Goal: Task Accomplishment & Management: Manage account settings

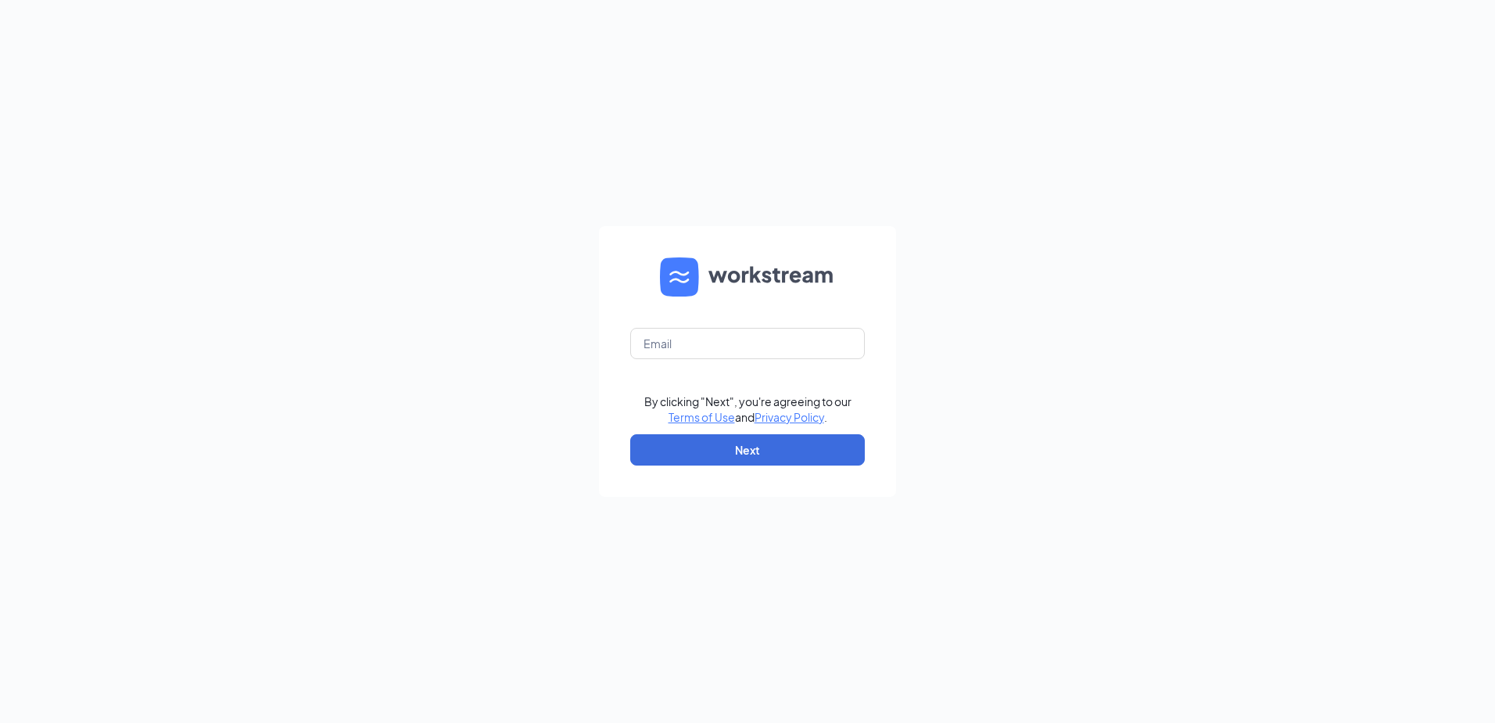
click at [733, 327] on form "By clicking "Next", you're agreeing to our Terms of Use and Privacy Policy . Ne…" at bounding box center [747, 361] width 297 height 271
click at [727, 345] on input "text" at bounding box center [747, 343] width 235 height 31
type input "gmestero@bleedblue.net"
click at [752, 457] on button "Next" at bounding box center [747, 449] width 235 height 31
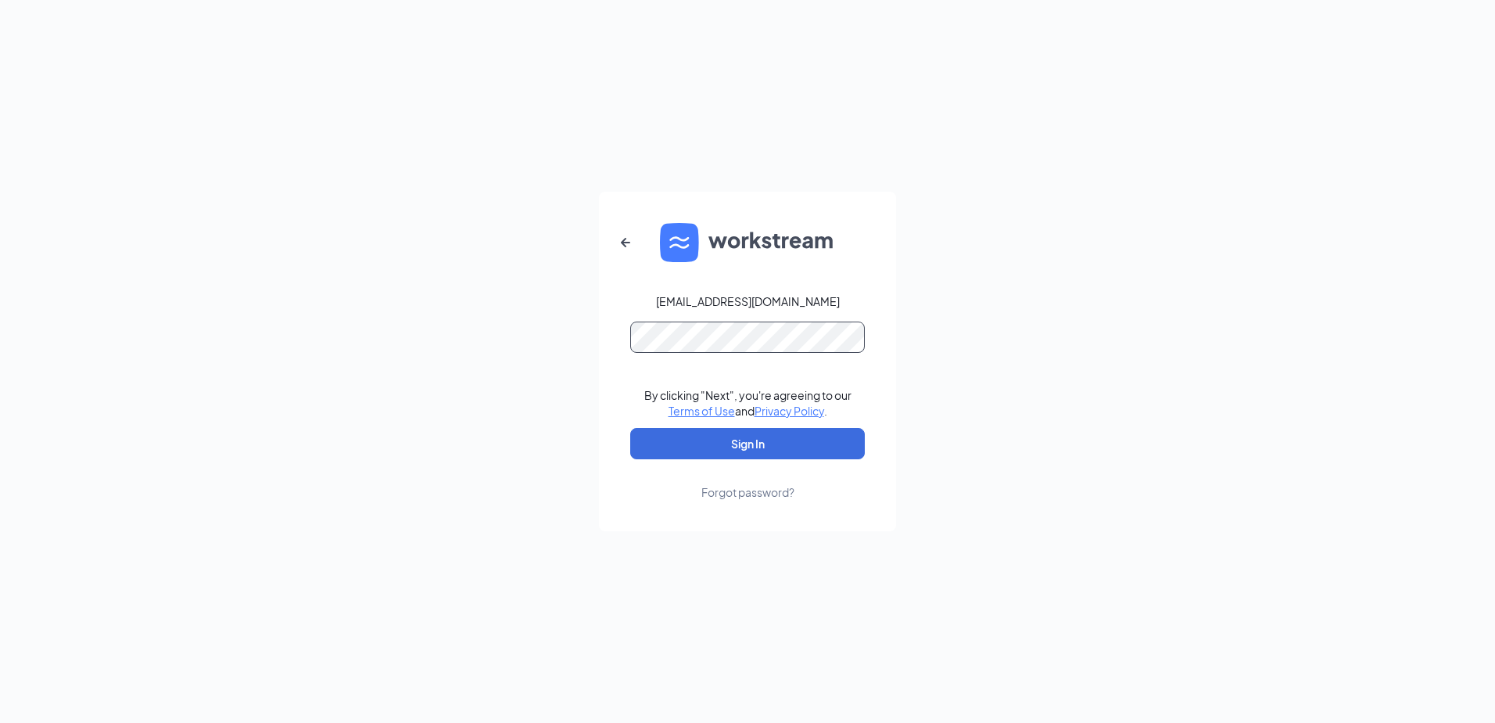
click at [630, 428] on button "Sign In" at bounding box center [747, 443] width 235 height 31
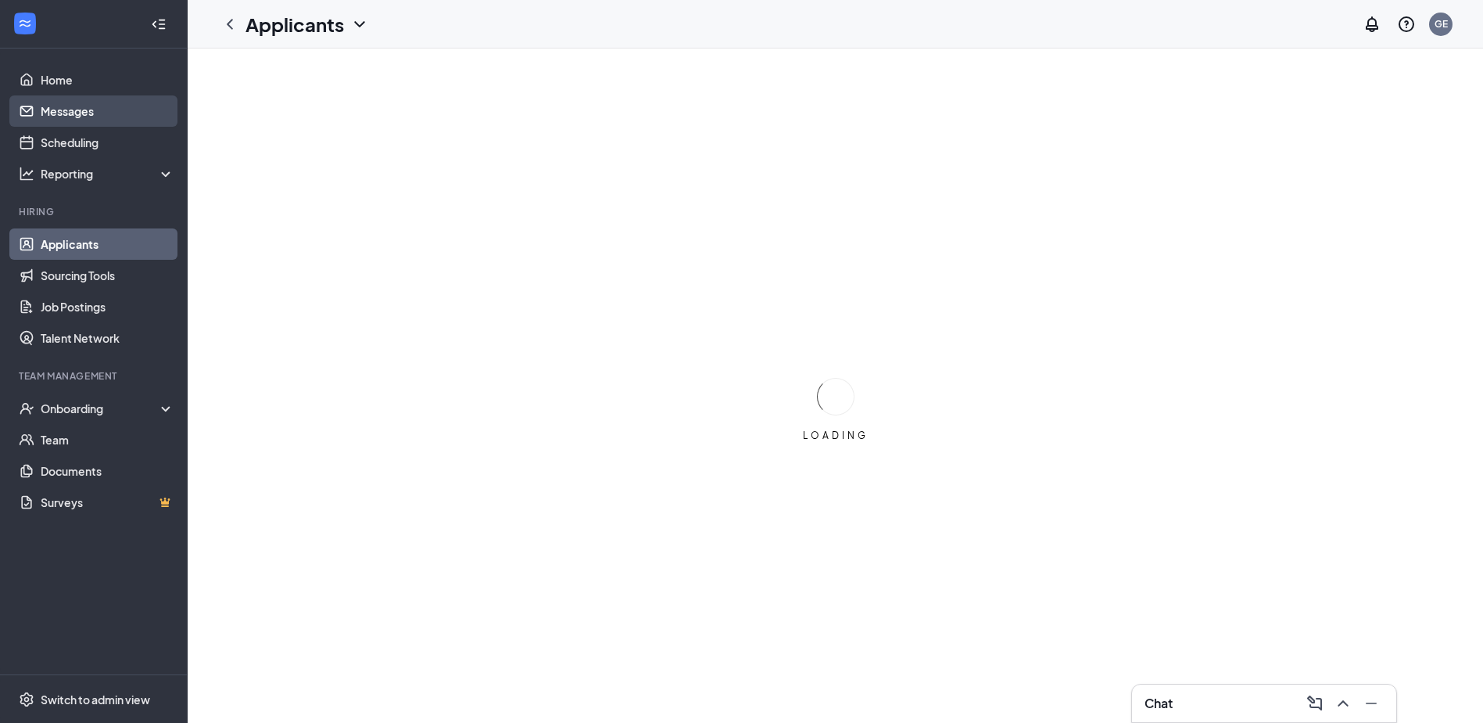
click at [80, 113] on link "Messages" at bounding box center [108, 110] width 134 height 31
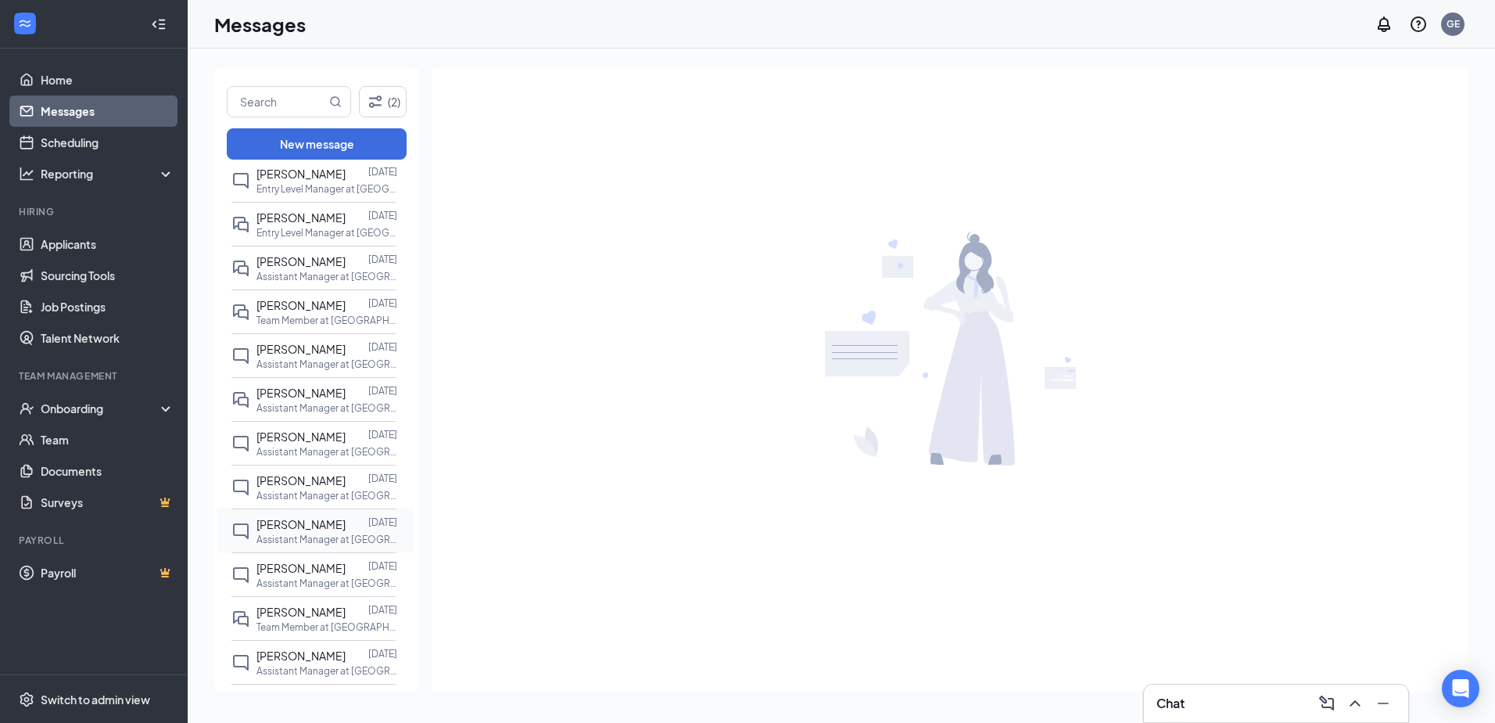
scroll to position [693, 0]
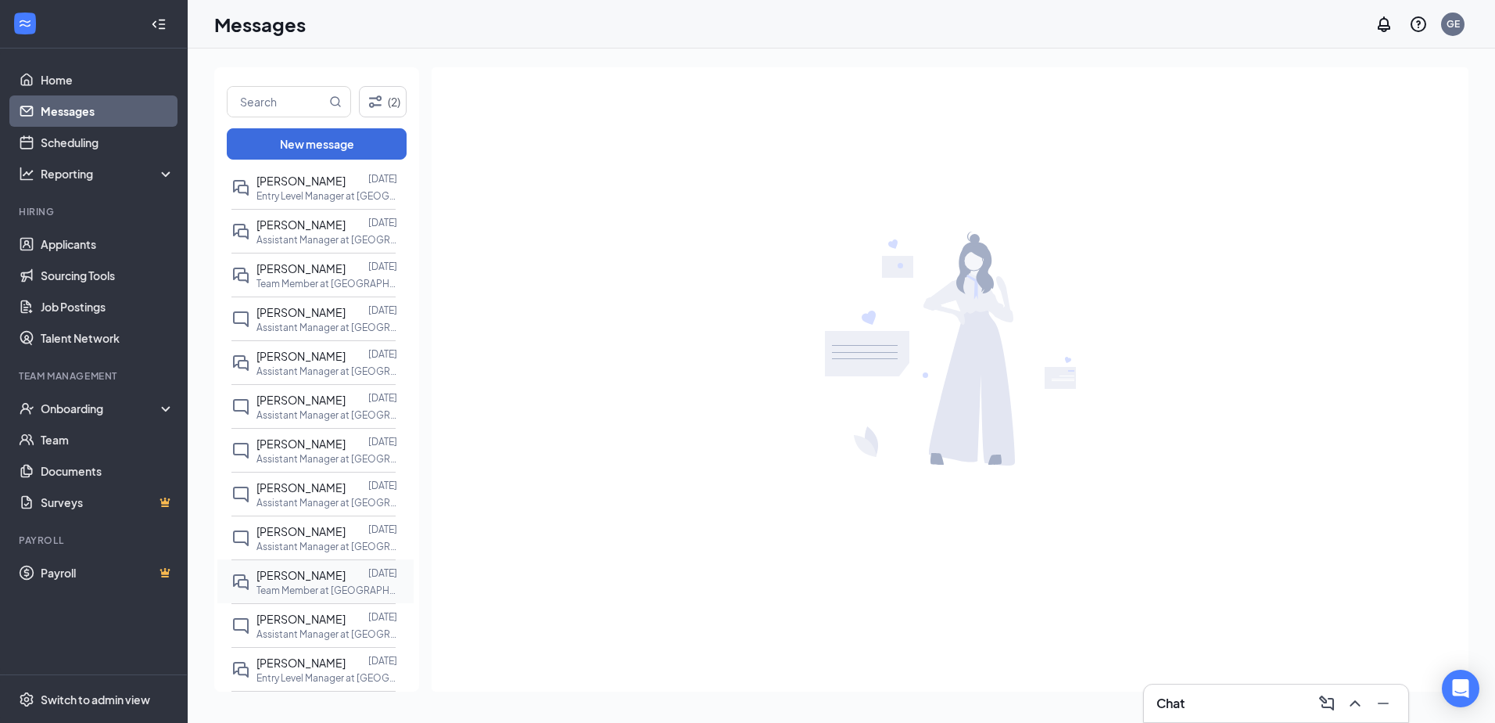
click at [346, 570] on div at bounding box center [357, 574] width 23 height 17
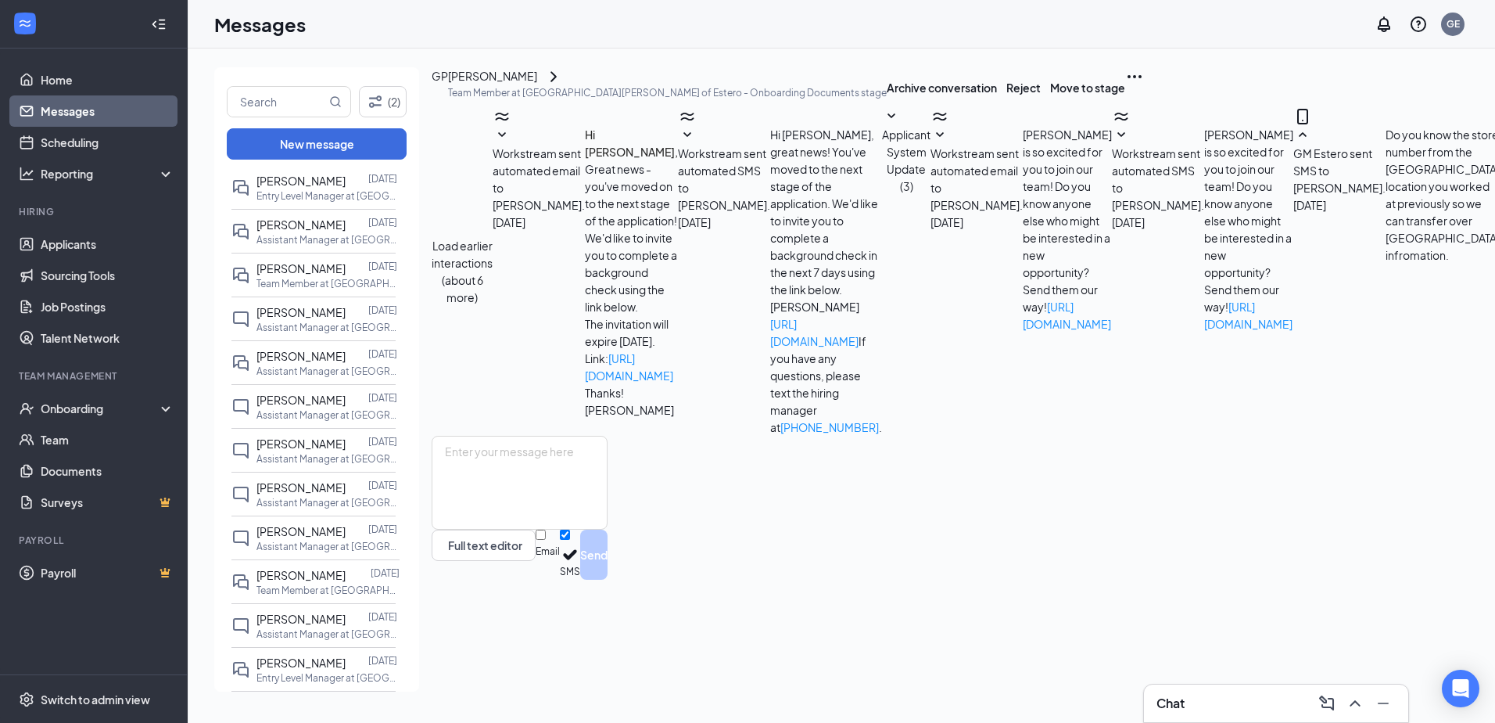
scroll to position [206, 0]
click at [578, 529] on textarea at bounding box center [520, 483] width 176 height 94
paste textarea "I have an orientation scheduled for [DATE] at 3 P.M. If this time does not work…"
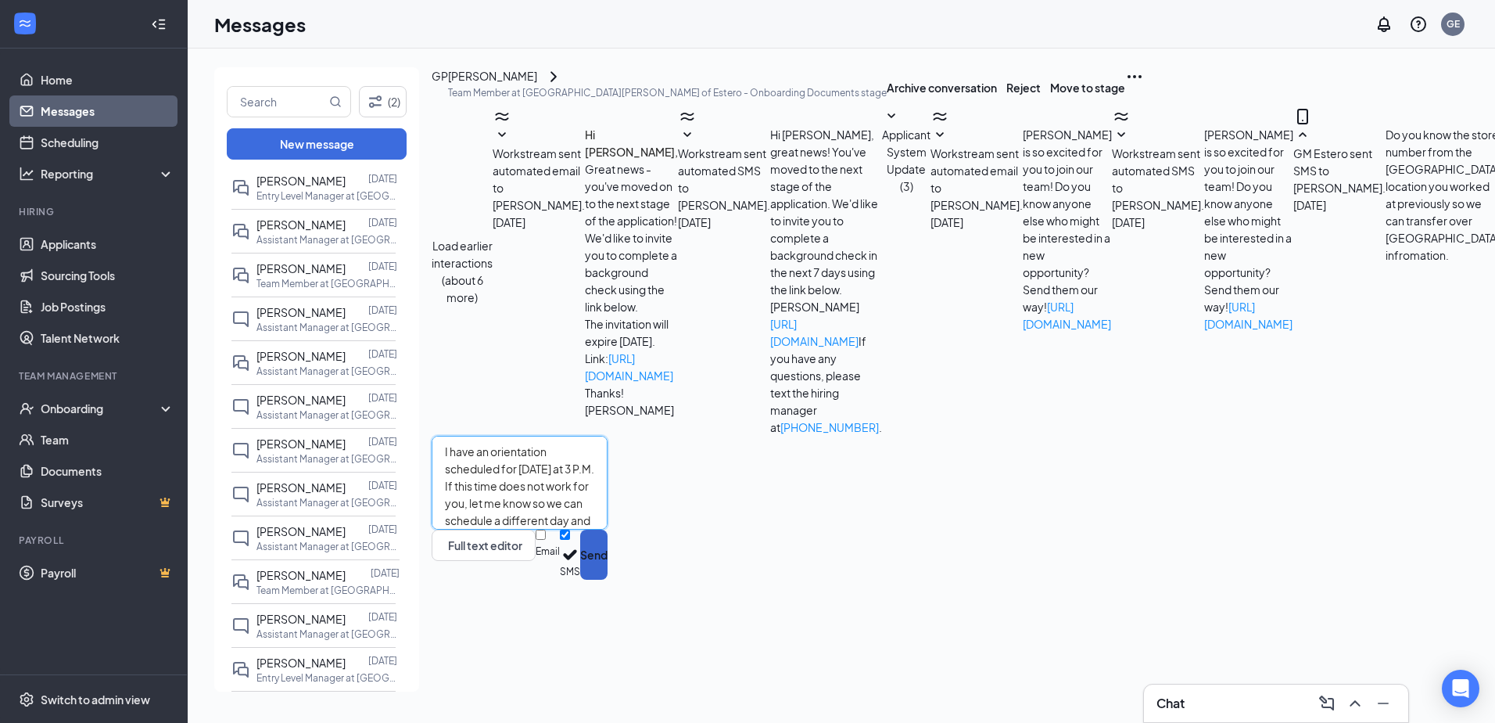
type textarea "I have an orientation scheduled for [DATE] at 3 P.M. If this time does not work…"
click at [608, 579] on button "Send" at bounding box center [593, 554] width 27 height 50
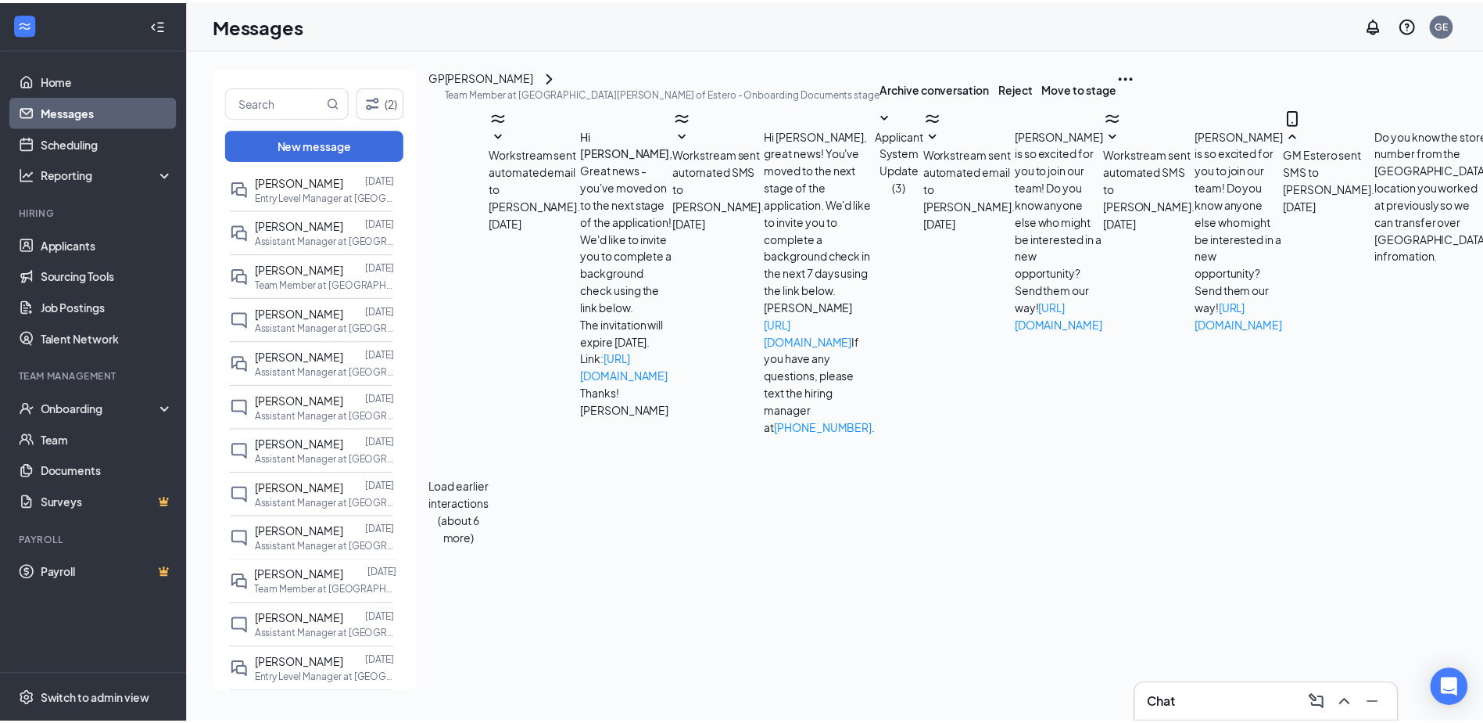
scroll to position [342, 0]
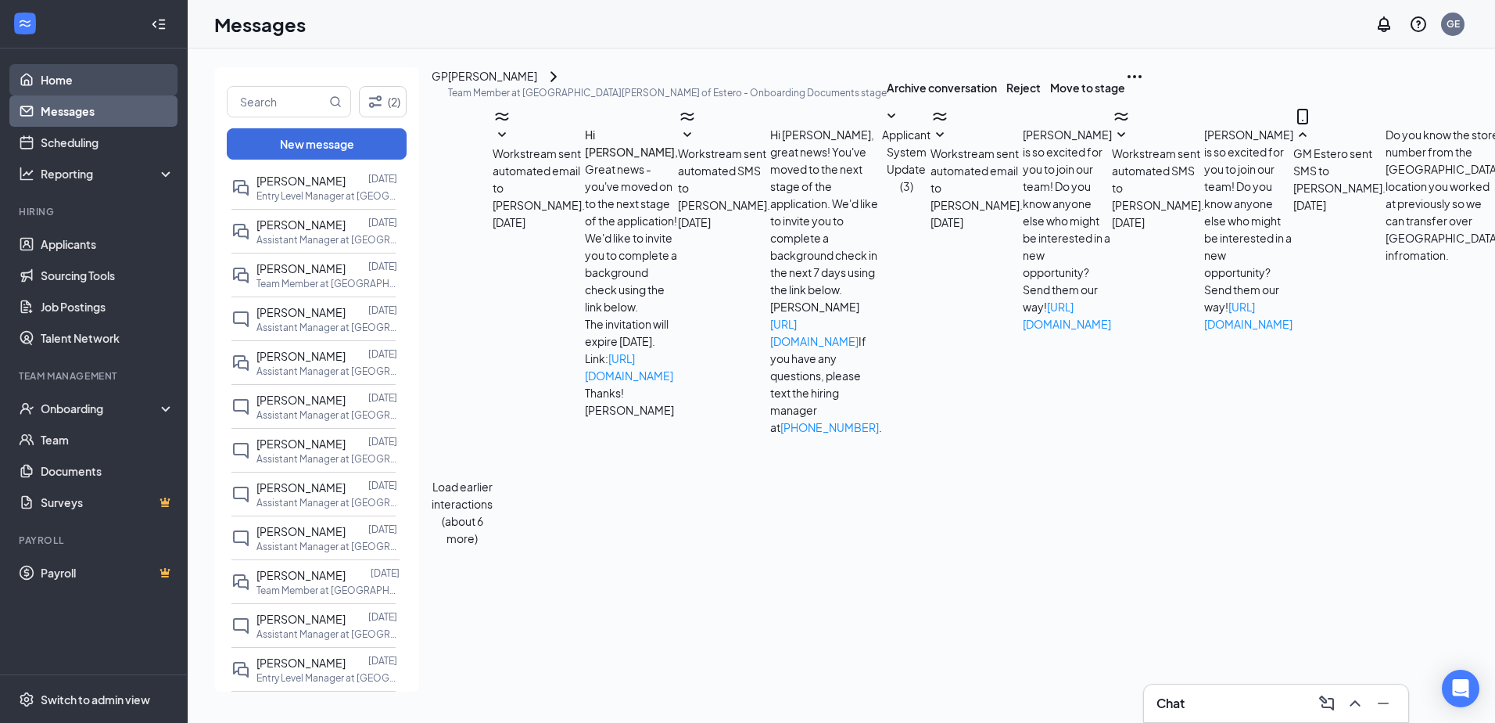
click at [91, 80] on link "Home" at bounding box center [108, 79] width 134 height 31
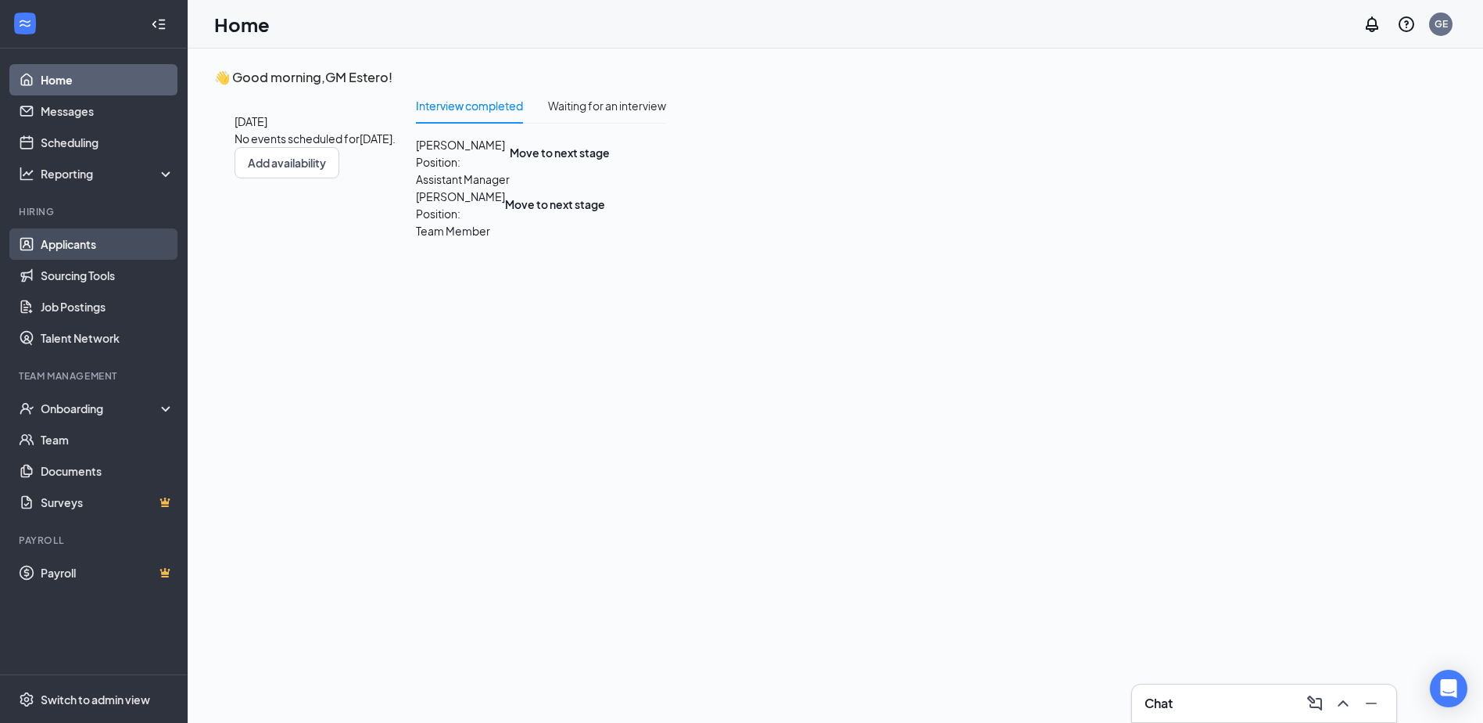
click at [115, 254] on link "Applicants" at bounding box center [108, 243] width 134 height 31
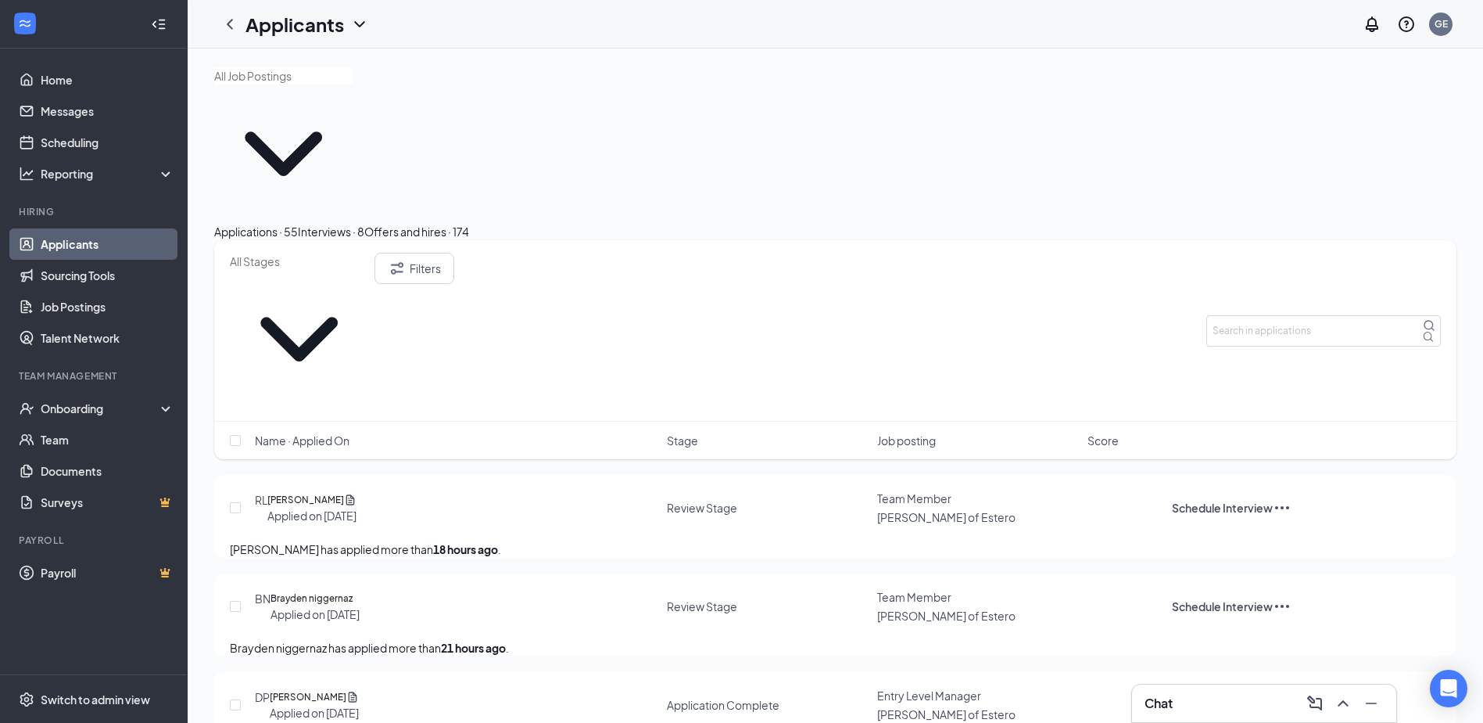
click at [364, 223] on div "Interviews · 8" at bounding box center [331, 231] width 66 height 17
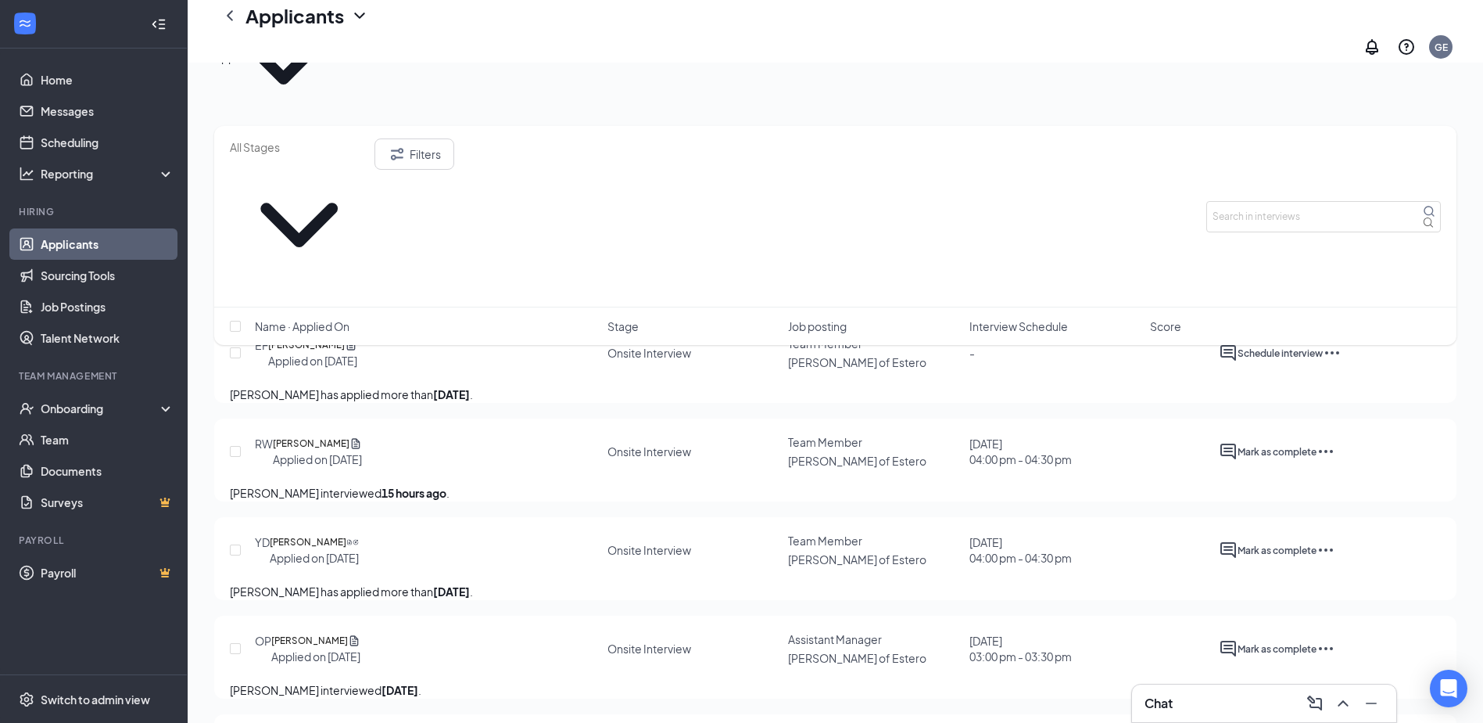
scroll to position [78, 0]
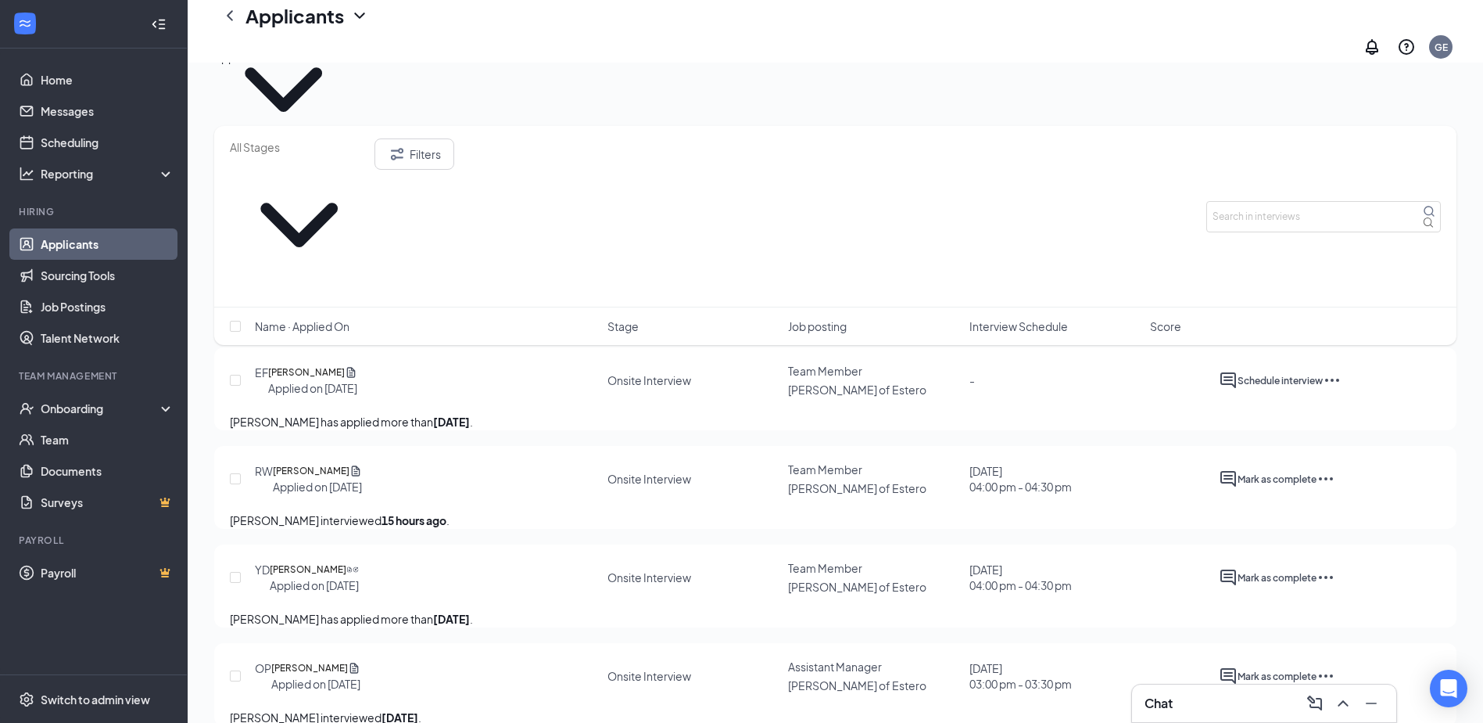
click at [469, 66] on div "Offers and hires · 174" at bounding box center [416, 56] width 105 height 17
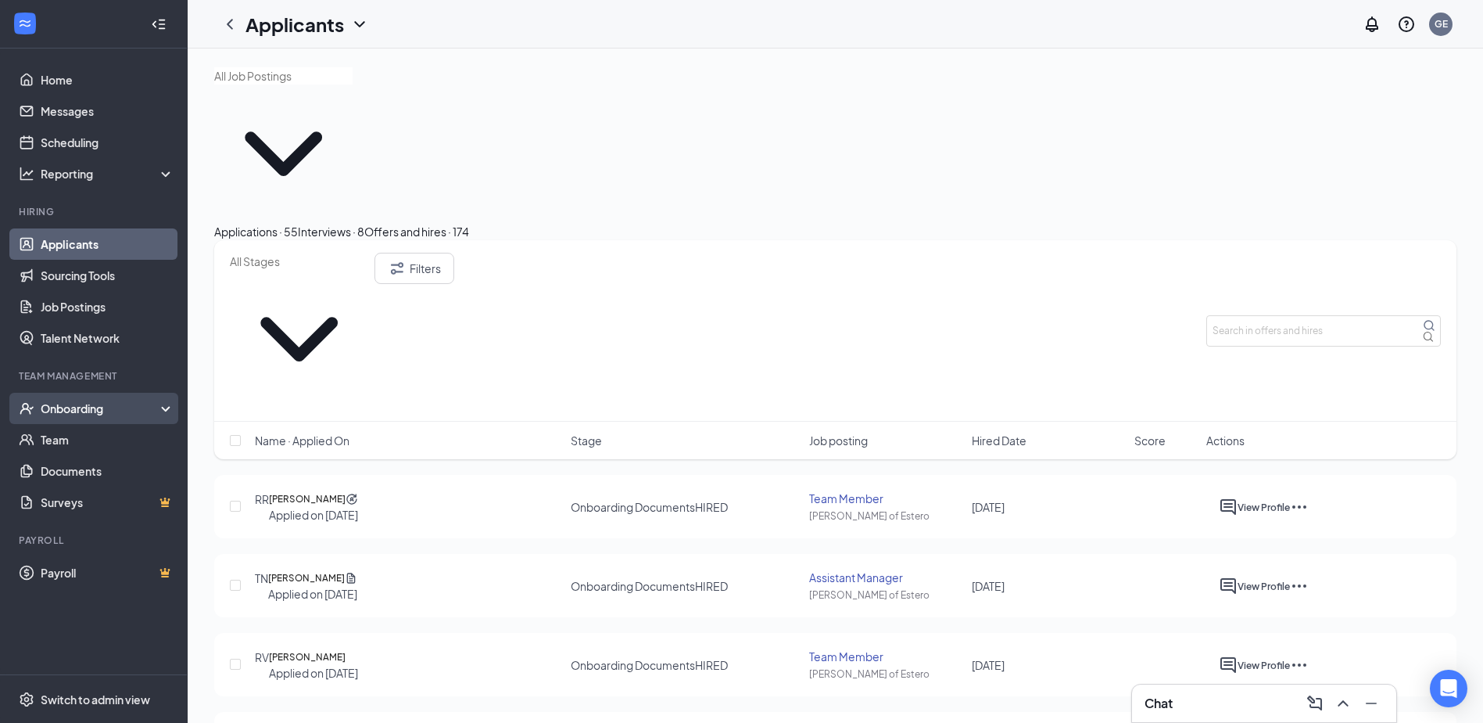
click at [132, 414] on div "Onboarding" at bounding box center [101, 408] width 120 height 16
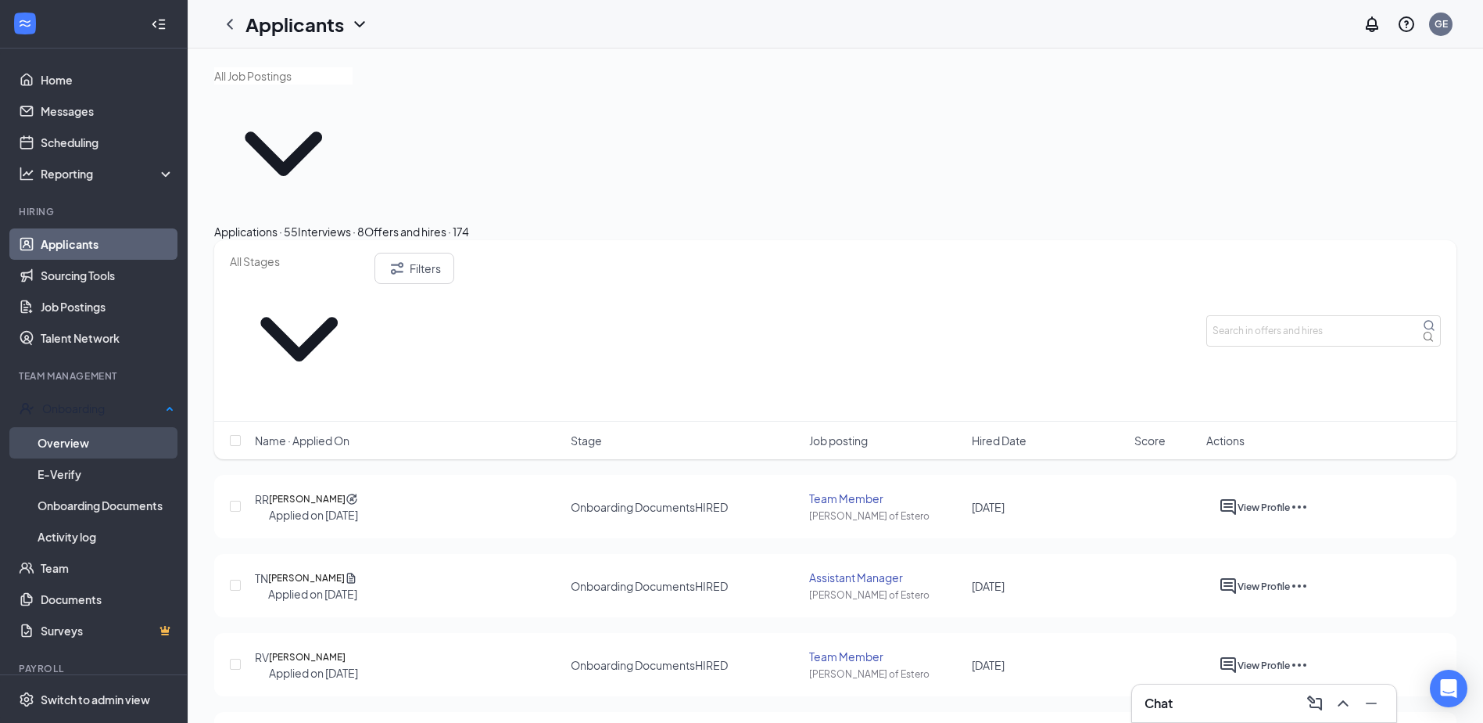
click at [111, 440] on link "Overview" at bounding box center [106, 442] width 137 height 31
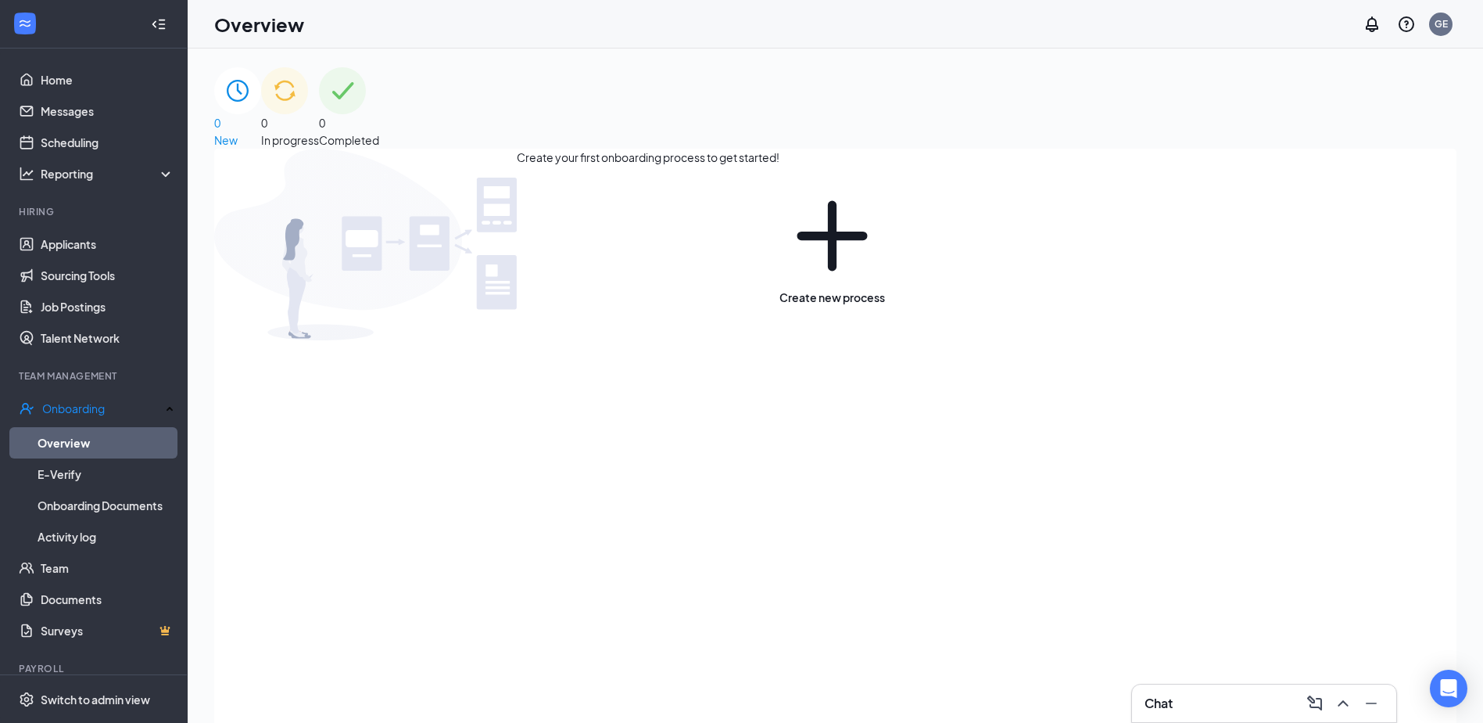
click at [319, 110] on div "0 In progress" at bounding box center [290, 107] width 58 height 81
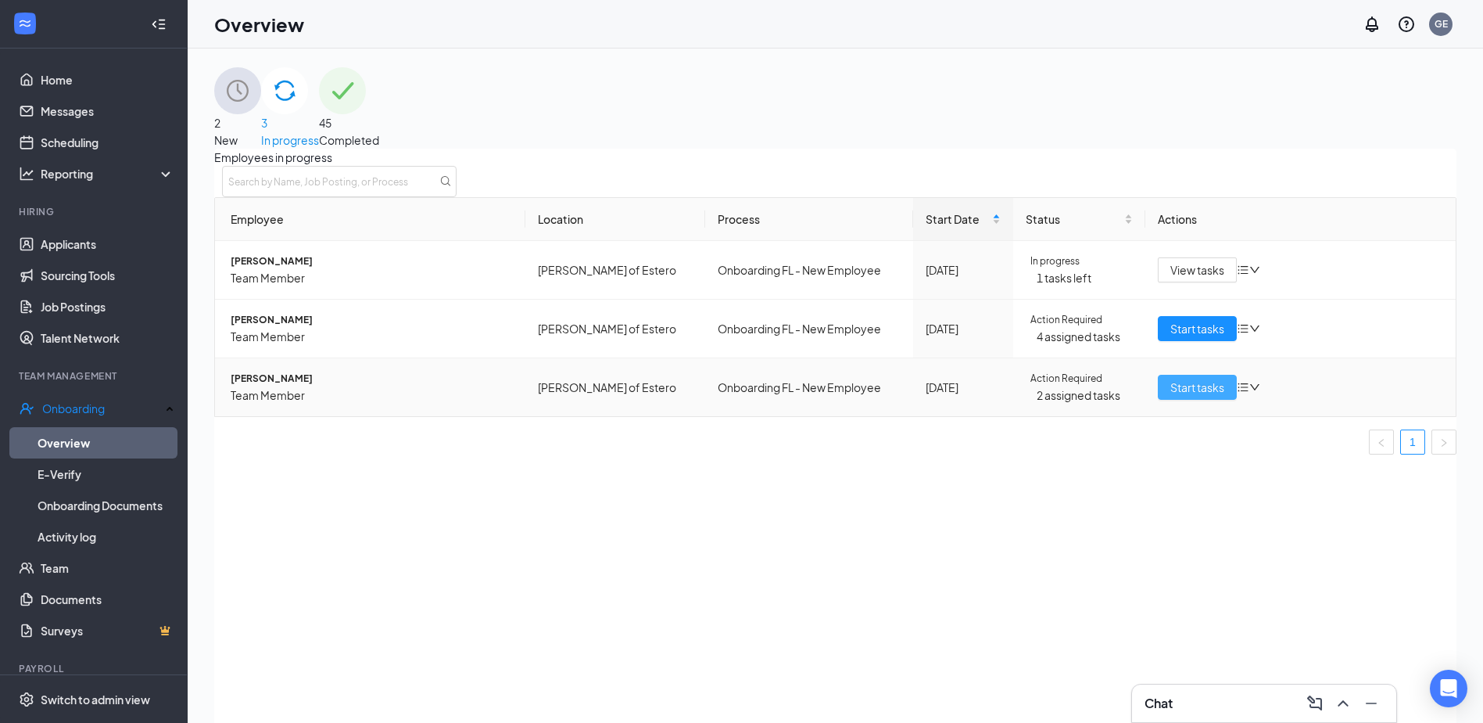
click at [1189, 396] on span "Start tasks" at bounding box center [1198, 386] width 54 height 17
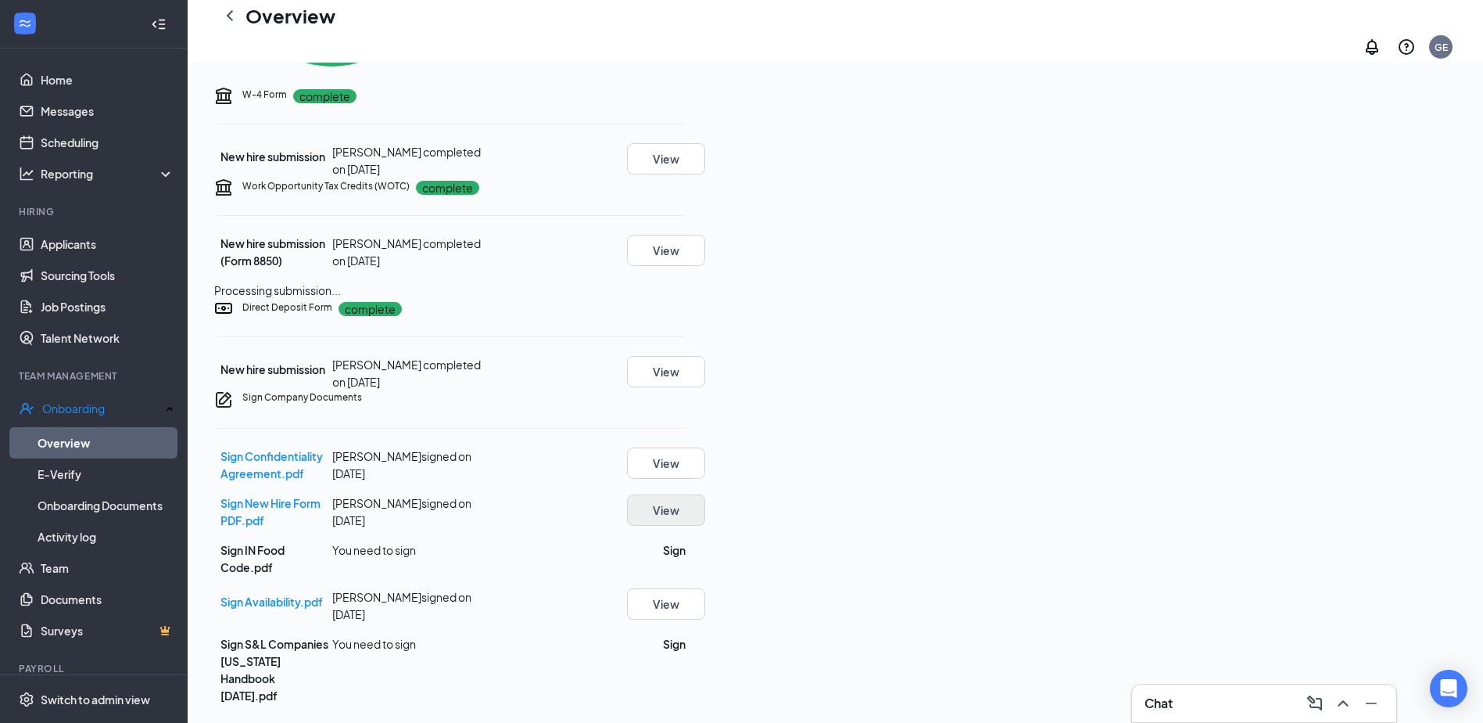
scroll to position [655, 0]
click at [686, 558] on button "Sign" at bounding box center [674, 549] width 23 height 17
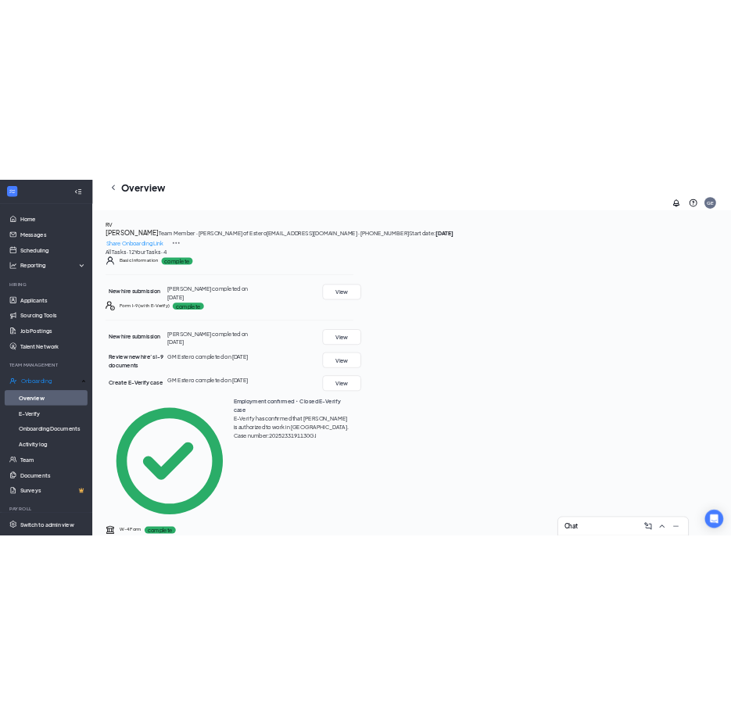
scroll to position [0, 0]
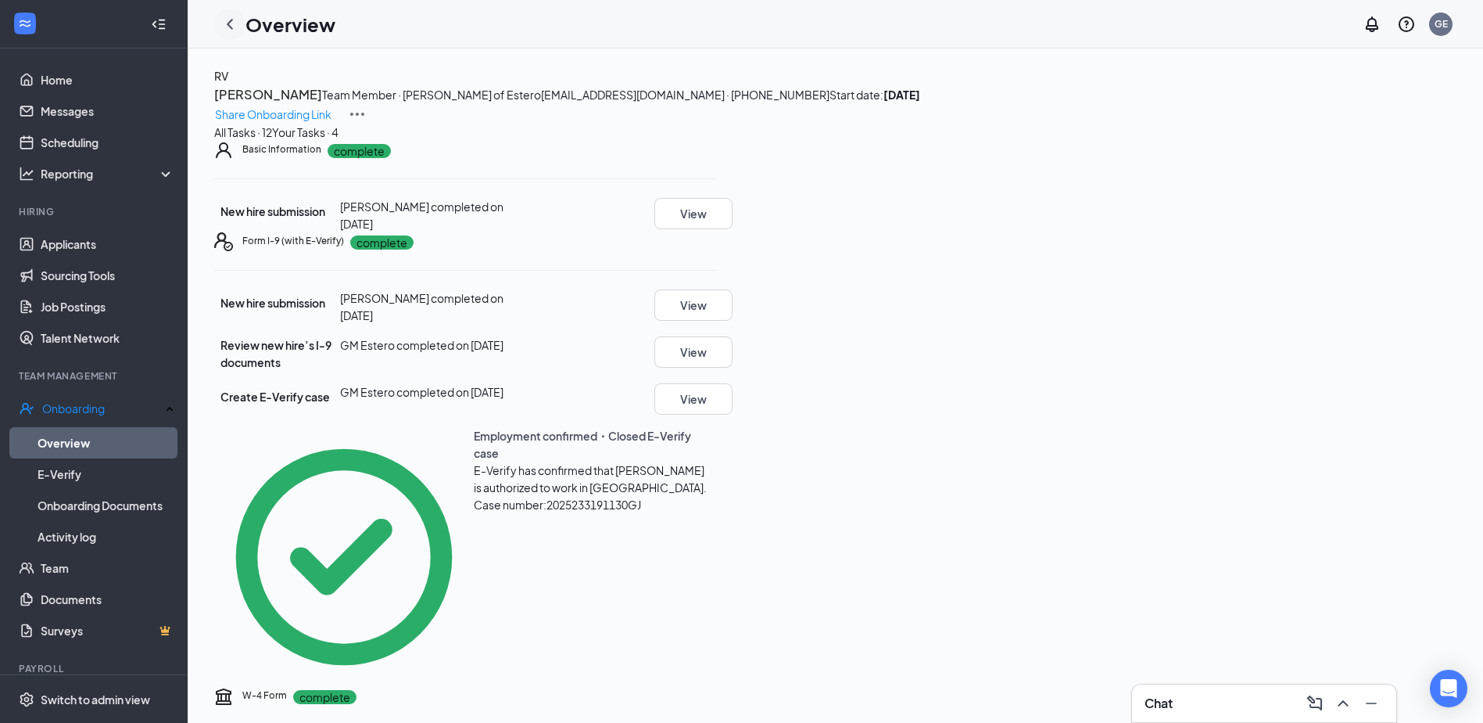
click at [230, 29] on icon "ChevronLeft" at bounding box center [230, 24] width 19 height 19
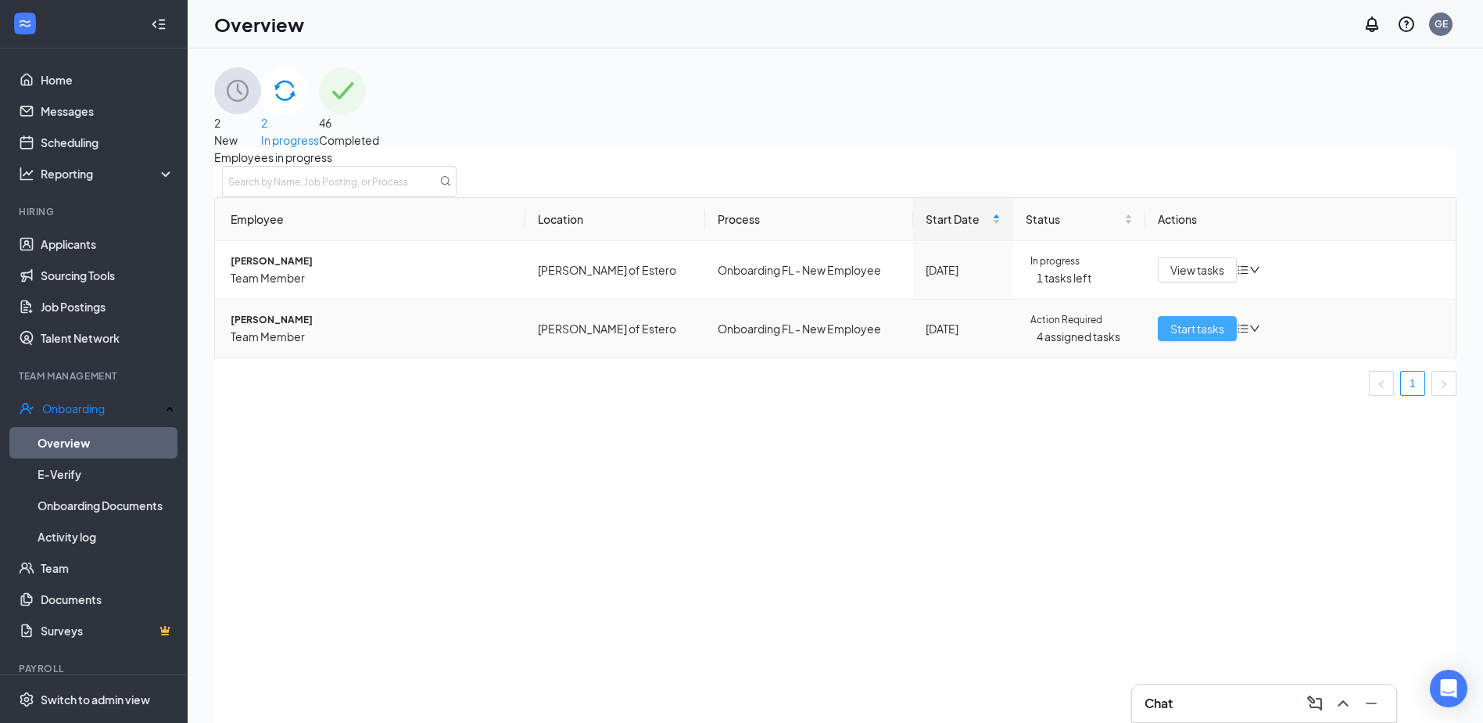
click at [1182, 337] on span "Start tasks" at bounding box center [1198, 328] width 54 height 17
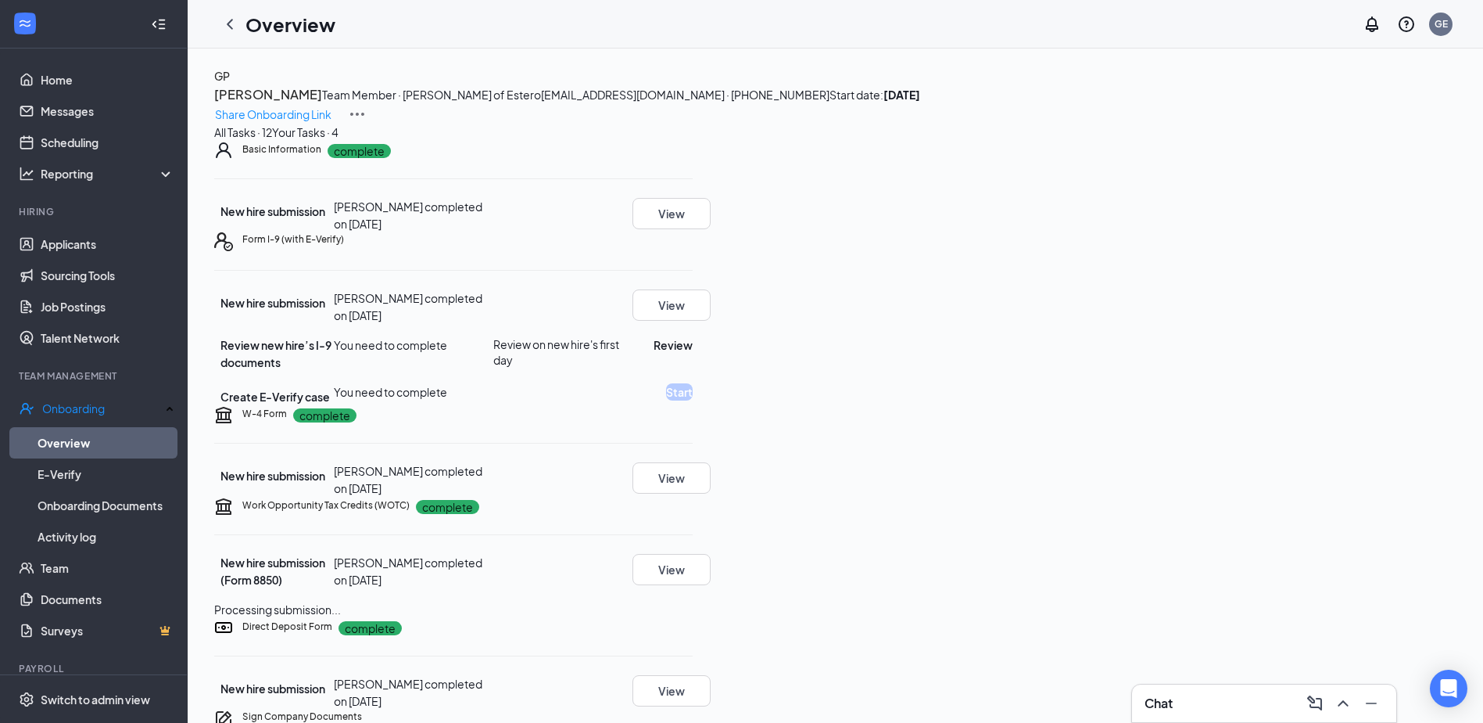
click at [230, 84] on button "GP" at bounding box center [222, 75] width 16 height 17
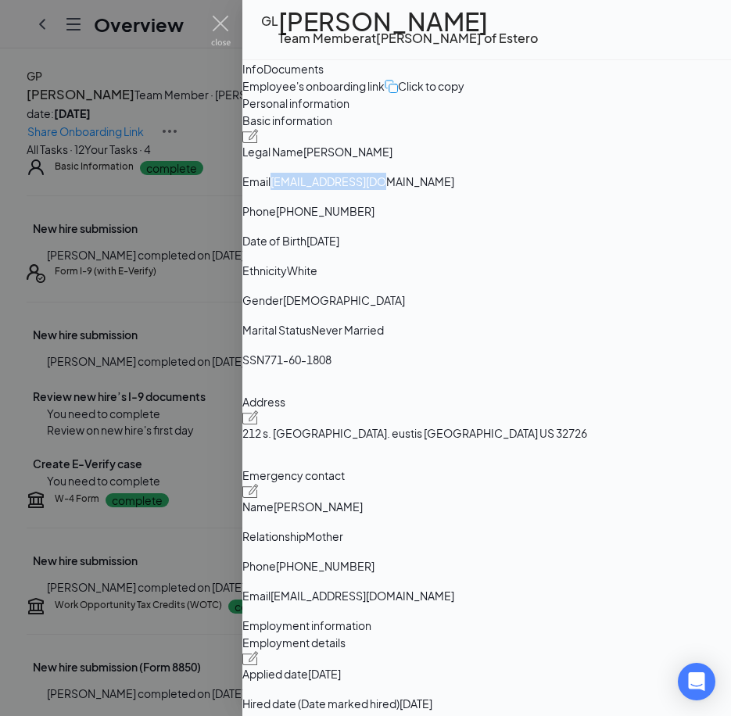
drag, startPoint x: 459, startPoint y: 331, endPoint x: 569, endPoint y: 326, distance: 110.4
click at [454, 188] on span "[EMAIL_ADDRESS][DOMAIN_NAME]" at bounding box center [363, 181] width 184 height 14
drag, startPoint x: 569, startPoint y: 326, endPoint x: 555, endPoint y: 330, distance: 14.6
copy span "[EMAIL_ADDRESS][DOMAIN_NAME]"
drag, startPoint x: 472, startPoint y: 358, endPoint x: 548, endPoint y: 353, distance: 76.0
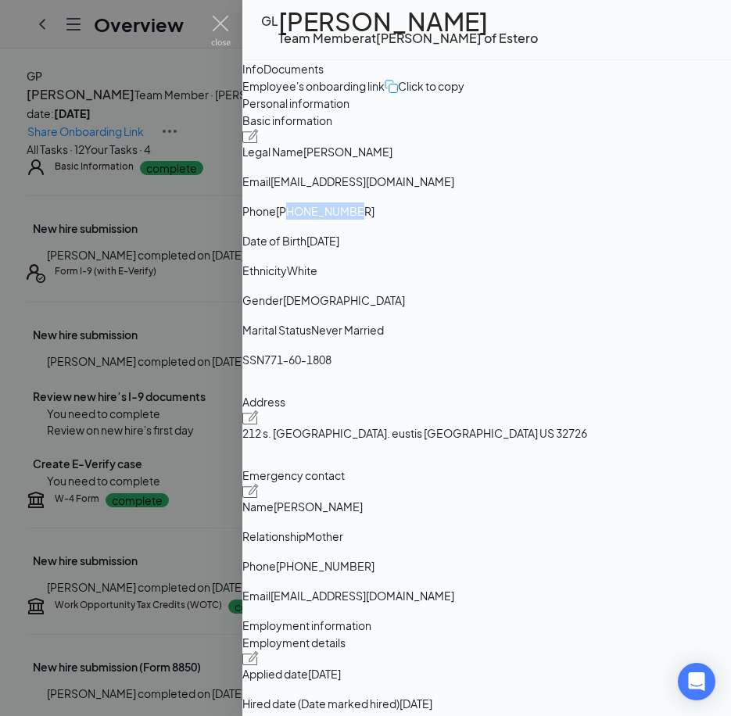
click at [375, 218] on span "[PHONE_NUMBER]" at bounding box center [325, 211] width 99 height 14
drag, startPoint x: 548, startPoint y: 353, endPoint x: 526, endPoint y: 358, distance: 22.4
copy span "3218001977"
drag, startPoint x: 283, startPoint y: 592, endPoint x: 367, endPoint y: 596, distance: 83.8
click at [367, 440] on span "212 s. [GEOGRAPHIC_DATA]. eustis [GEOGRAPHIC_DATA] US 32726" at bounding box center [414, 433] width 345 height 14
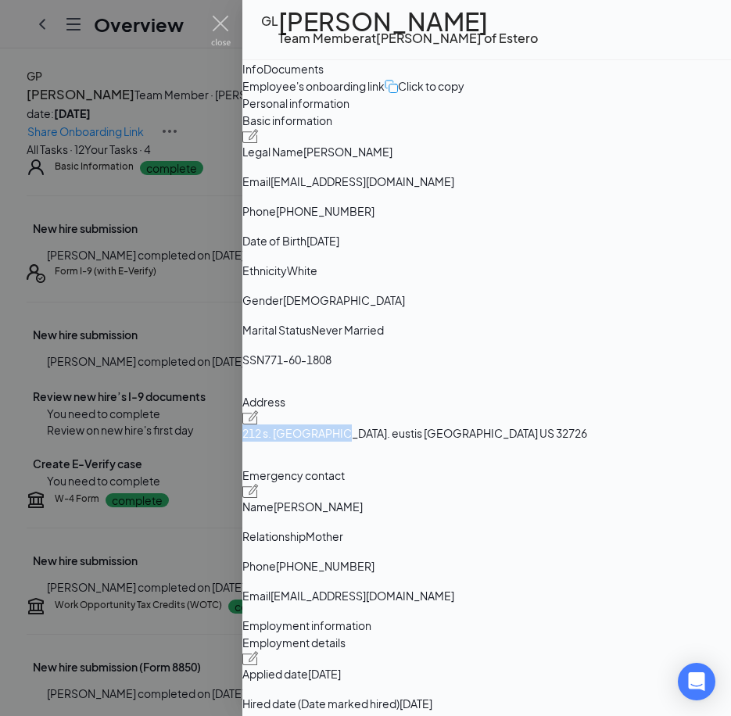
drag, startPoint x: 367, startPoint y: 596, endPoint x: 351, endPoint y: 594, distance: 15.7
copy span "212 s. [GEOGRAPHIC_DATA]."
click at [366, 440] on span "212 s. [GEOGRAPHIC_DATA]. eustis [GEOGRAPHIC_DATA] US 32726" at bounding box center [414, 433] width 345 height 14
drag, startPoint x: 363, startPoint y: 590, endPoint x: 396, endPoint y: 590, distance: 33.6
click at [396, 440] on span "212 s. [GEOGRAPHIC_DATA]. eustis [GEOGRAPHIC_DATA] US 32726" at bounding box center [414, 433] width 345 height 14
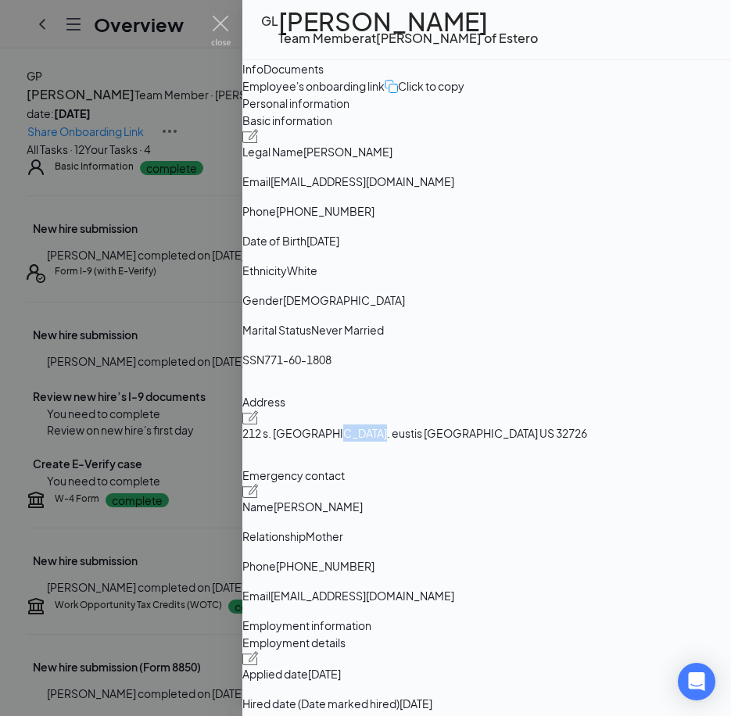
drag, startPoint x: 396, startPoint y: 590, endPoint x: 387, endPoint y: 594, distance: 9.9
copy span "eustis"
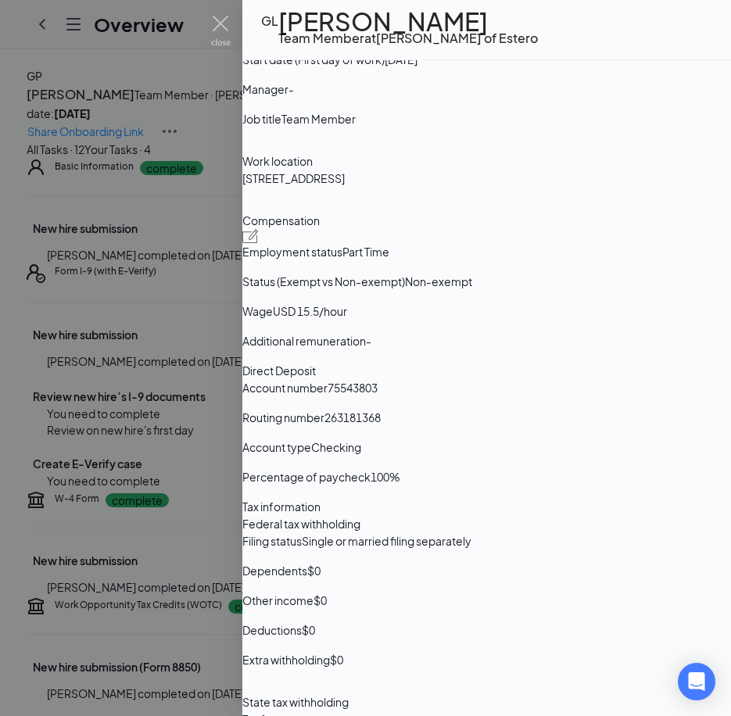
scroll to position [782, 0]
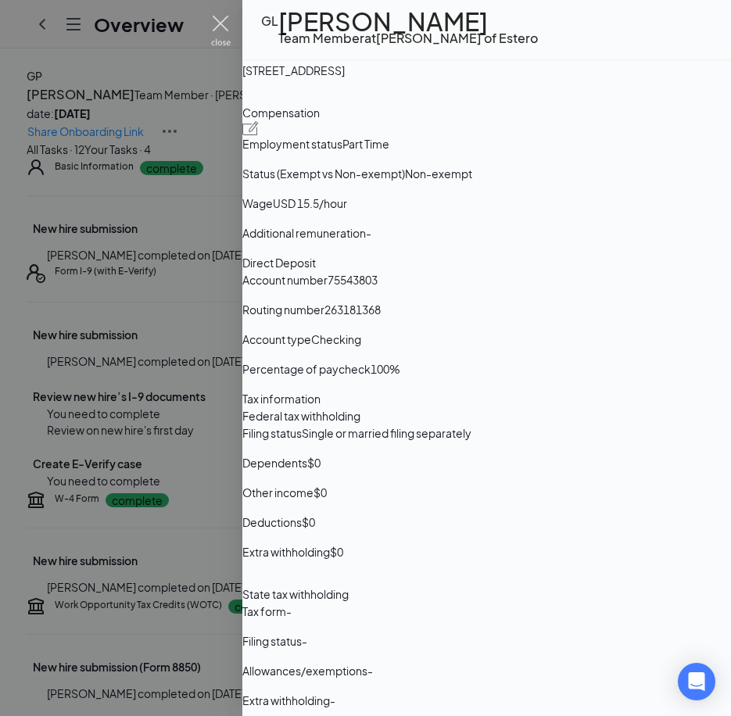
click at [226, 26] on img at bounding box center [221, 31] width 20 height 30
